Goal: Navigation & Orientation: Find specific page/section

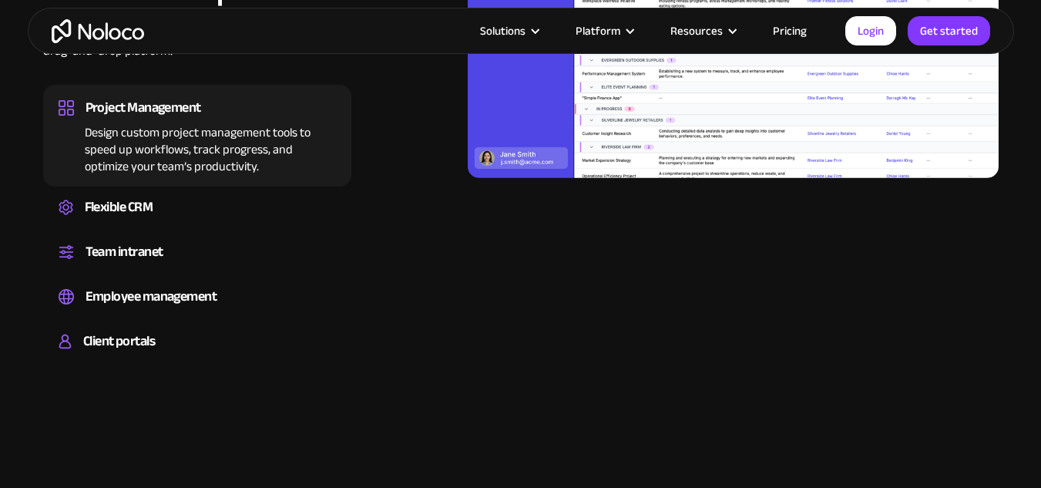
scroll to position [1695, 0]
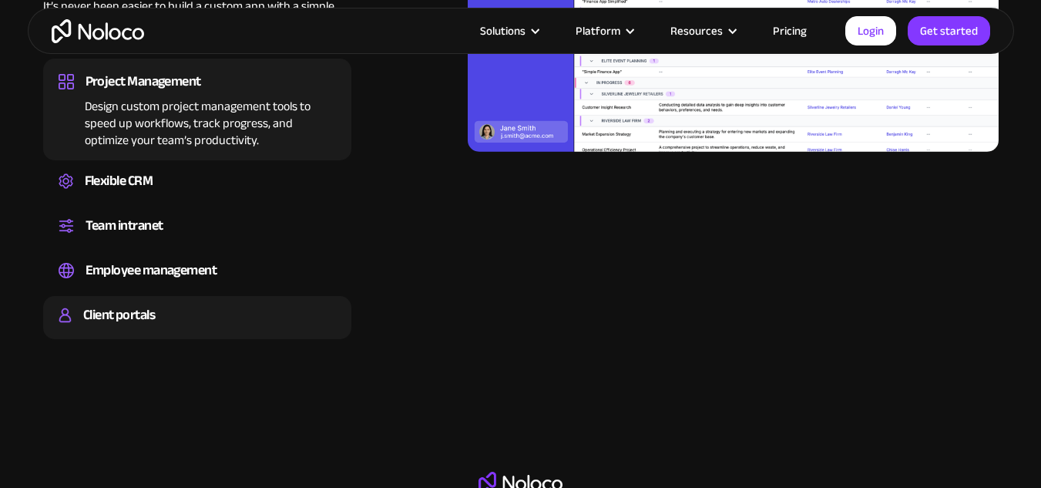
click at [155, 312] on div "Client portals" at bounding box center [119, 315] width 72 height 23
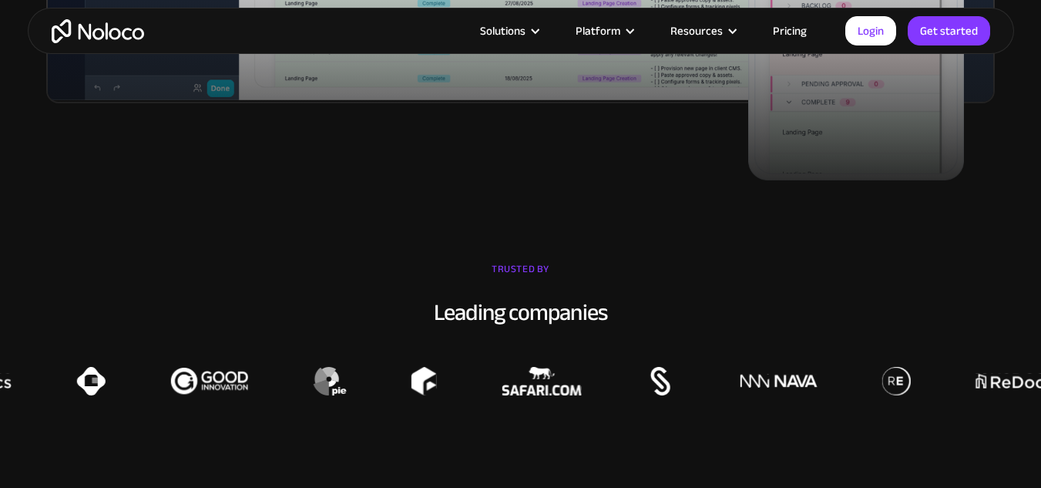
scroll to position [925, 0]
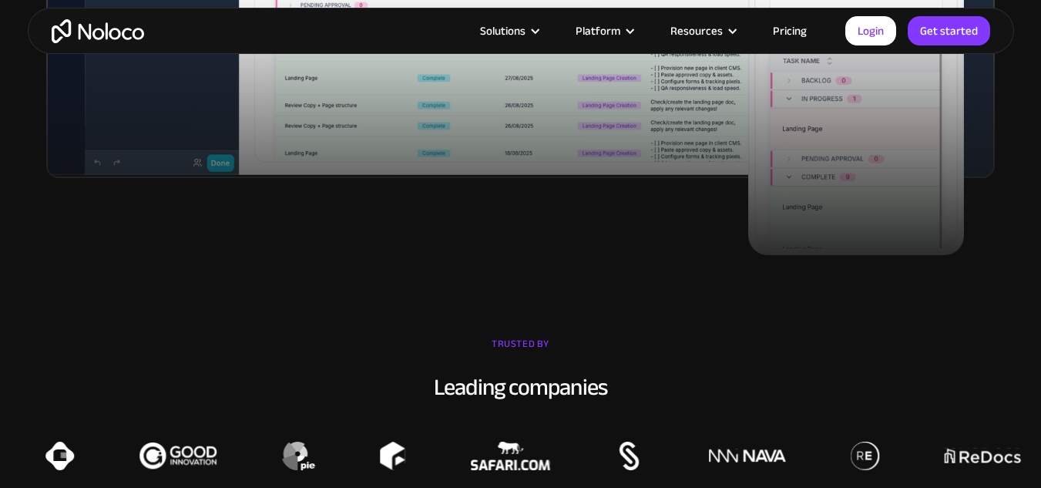
click at [771, 23] on link "Pricing" at bounding box center [790, 31] width 72 height 20
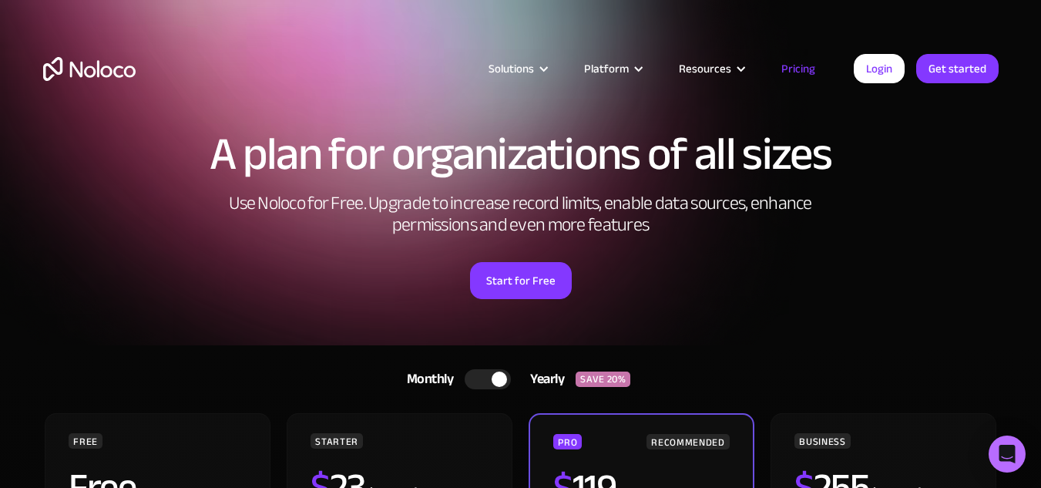
drag, startPoint x: 277, startPoint y: 67, endPoint x: 292, endPoint y: 64, distance: 15.0
click at [281, 66] on article "Solutions Use Cases Business Types Project Management Keep track of customers, …" at bounding box center [495, 69] width 718 height 20
click at [883, 62] on link "Login" at bounding box center [879, 68] width 51 height 29
